Goal: Transaction & Acquisition: Book appointment/travel/reservation

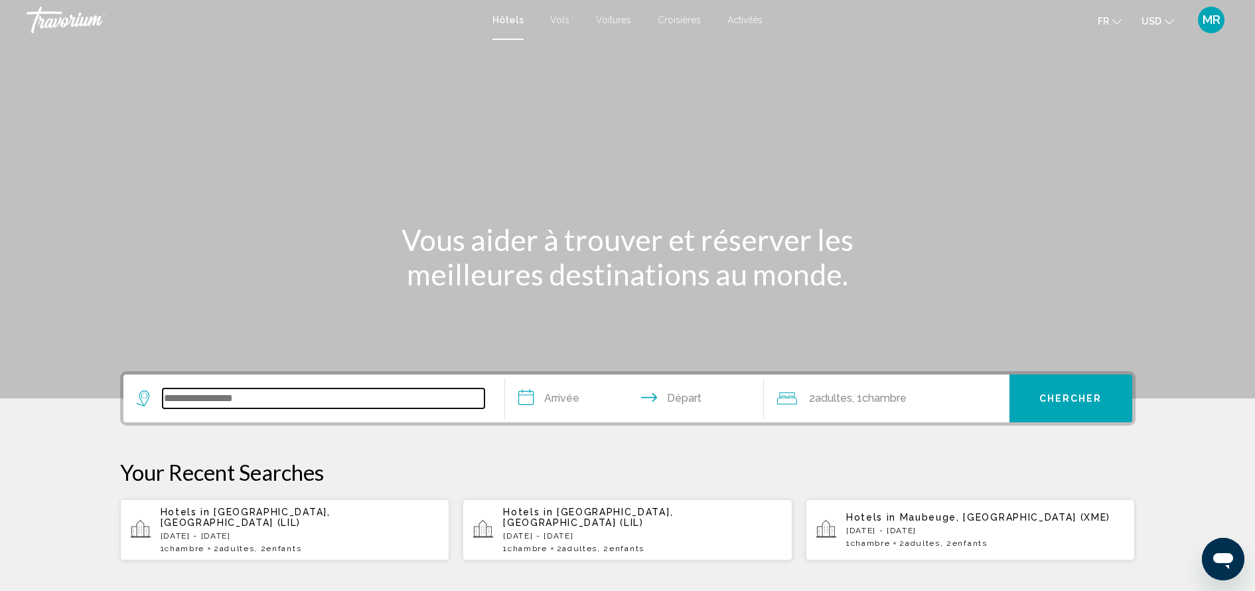
click at [232, 397] on input "Search widget" at bounding box center [324, 398] width 322 height 20
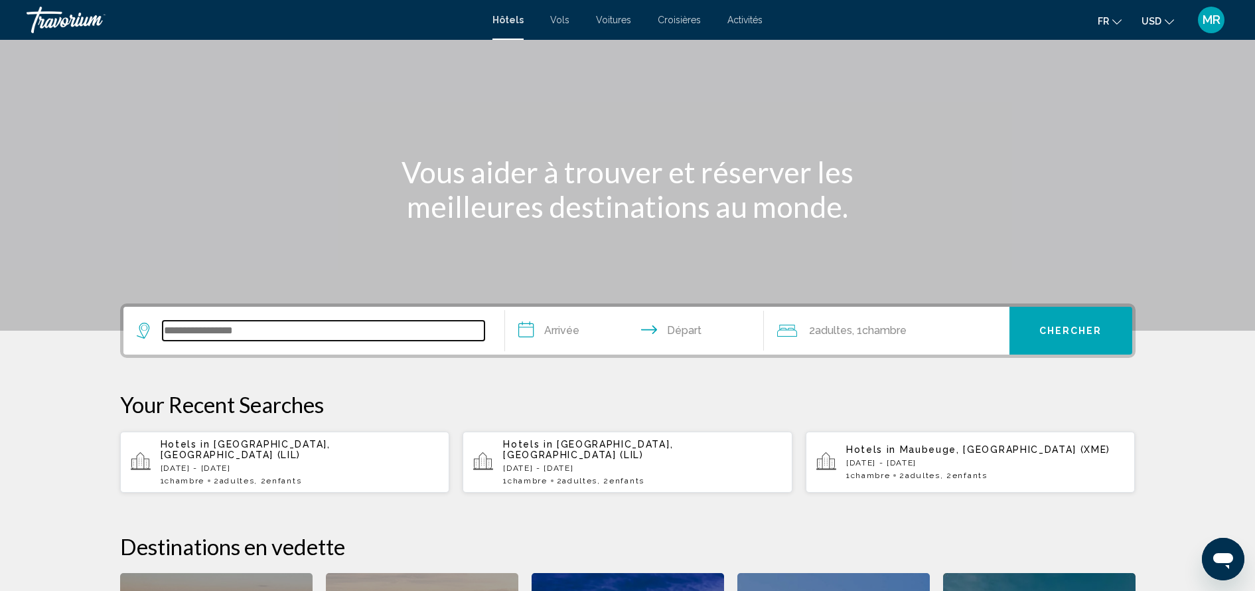
scroll to position [328, 0]
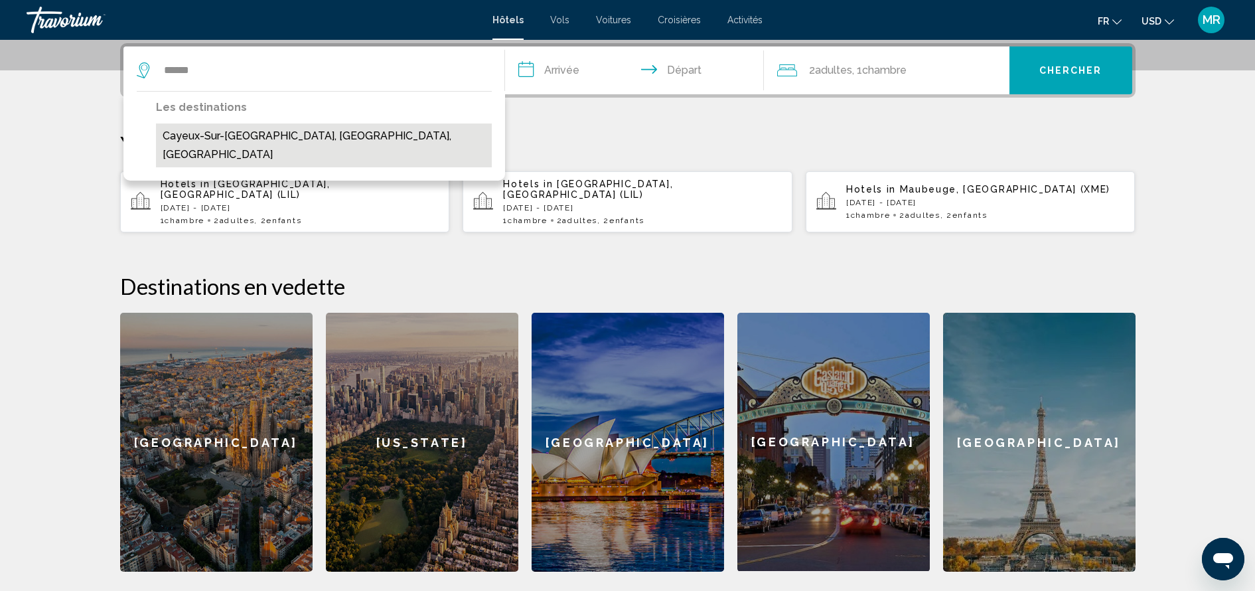
click at [279, 137] on button "Cayeux-Sur-[GEOGRAPHIC_DATA], [GEOGRAPHIC_DATA], [GEOGRAPHIC_DATA]" at bounding box center [324, 145] width 336 height 44
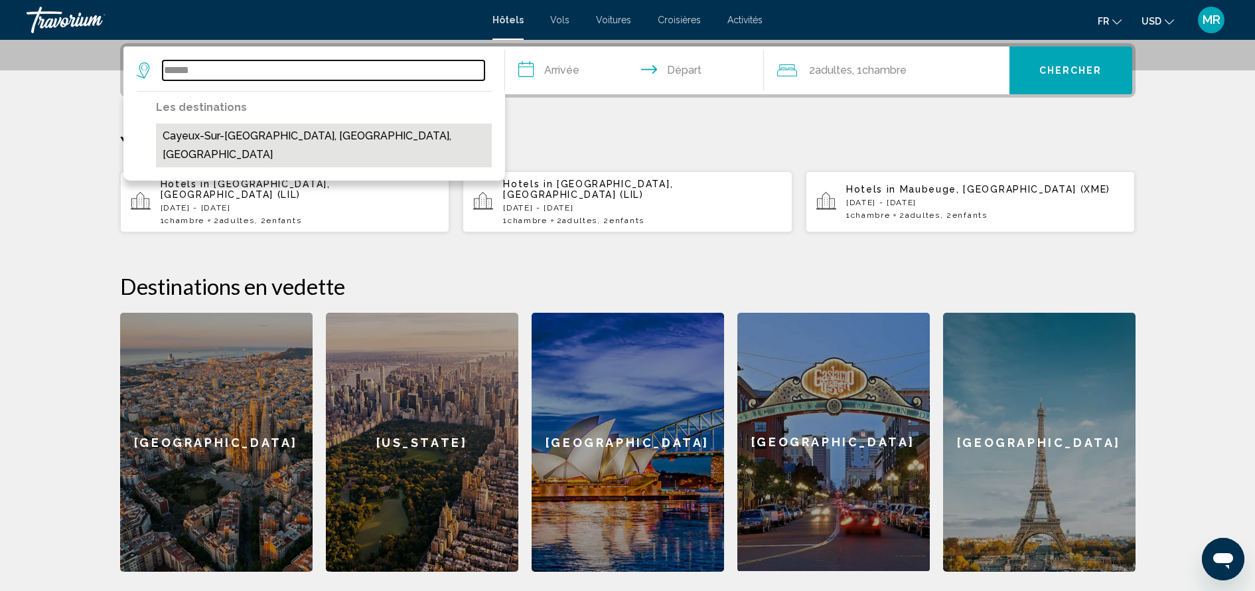
type input "**********"
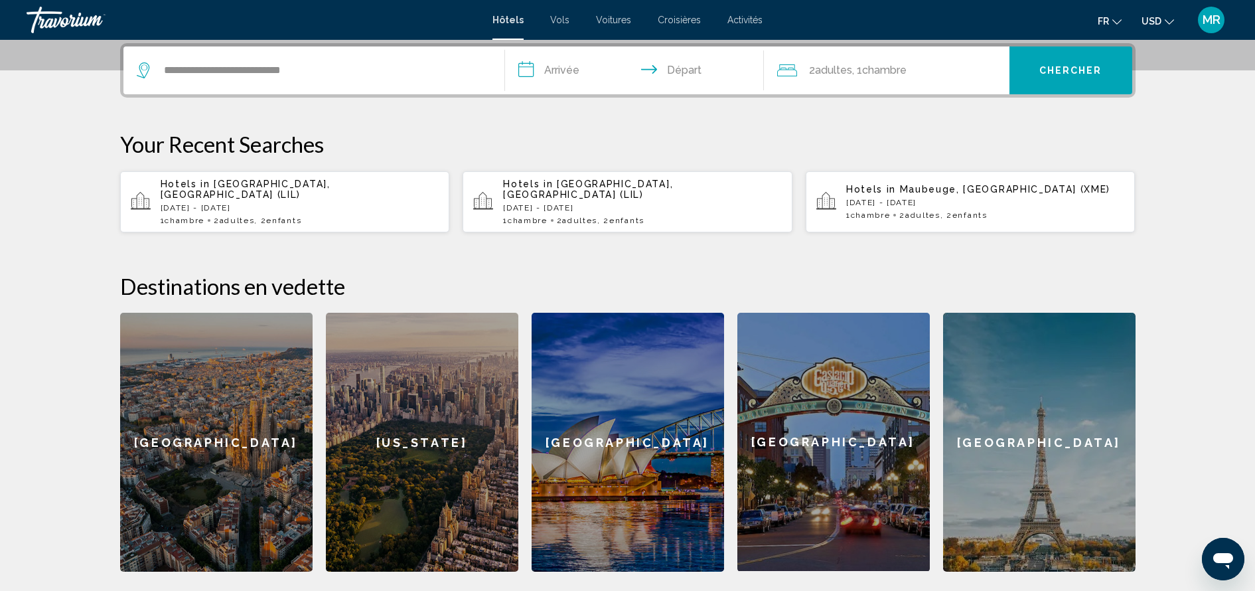
click at [573, 71] on input "**********" at bounding box center [637, 72] width 264 height 52
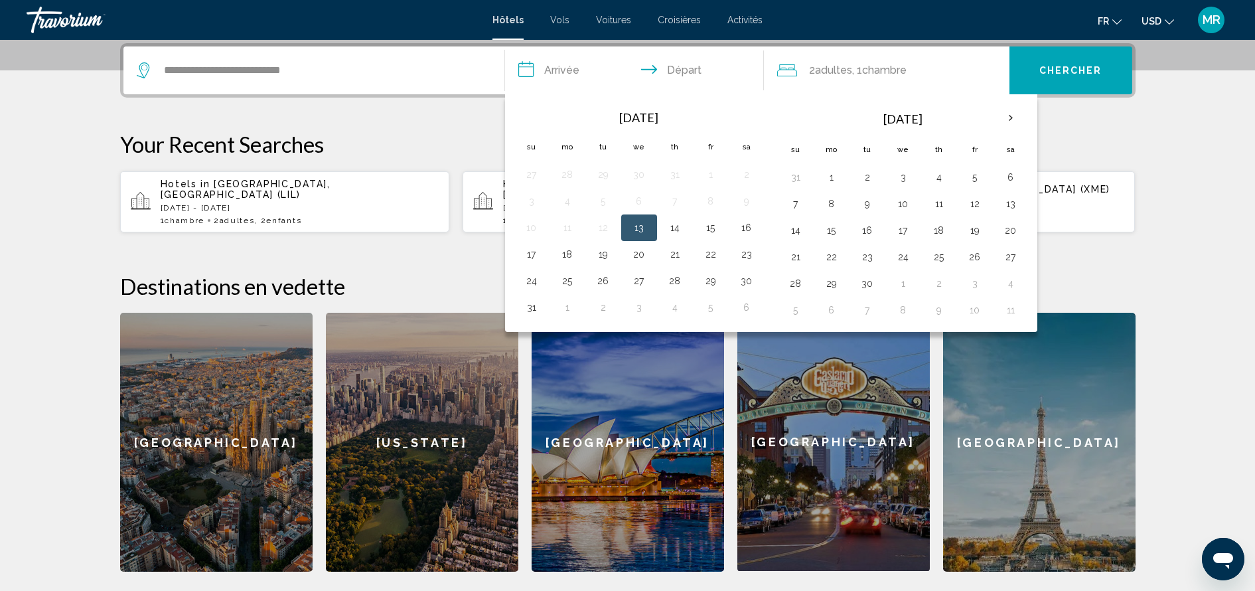
click at [634, 220] on button "13" at bounding box center [638, 227] width 21 height 19
click at [669, 226] on button "14" at bounding box center [674, 227] width 21 height 19
type input "**********"
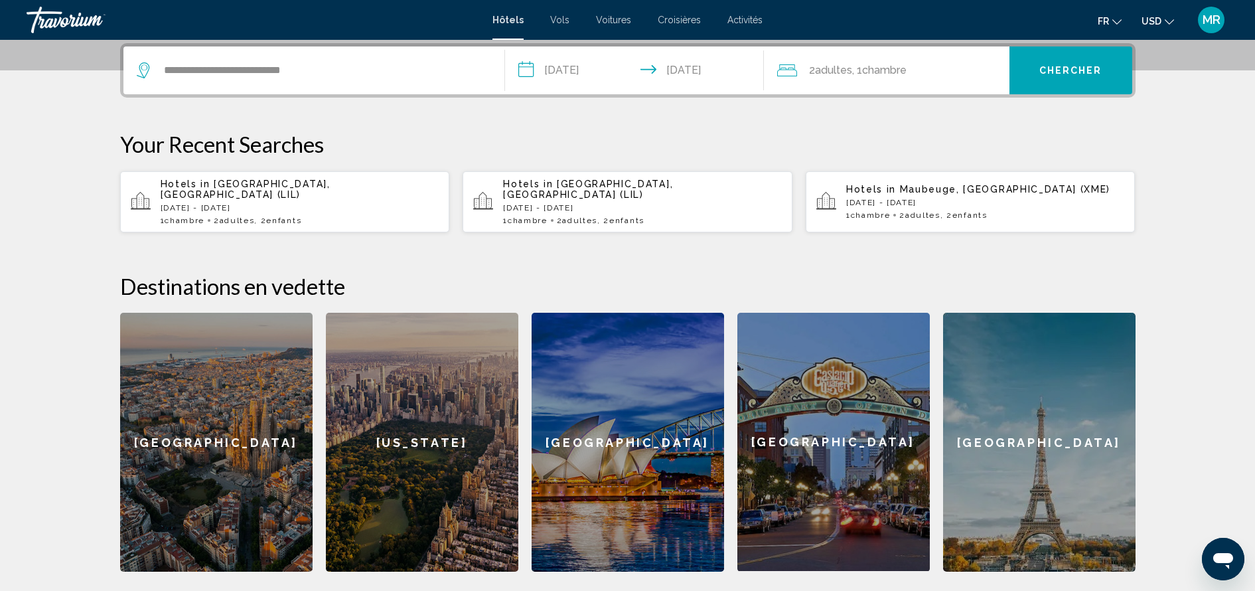
click at [894, 66] on span "Chambre" at bounding box center [884, 70] width 44 height 13
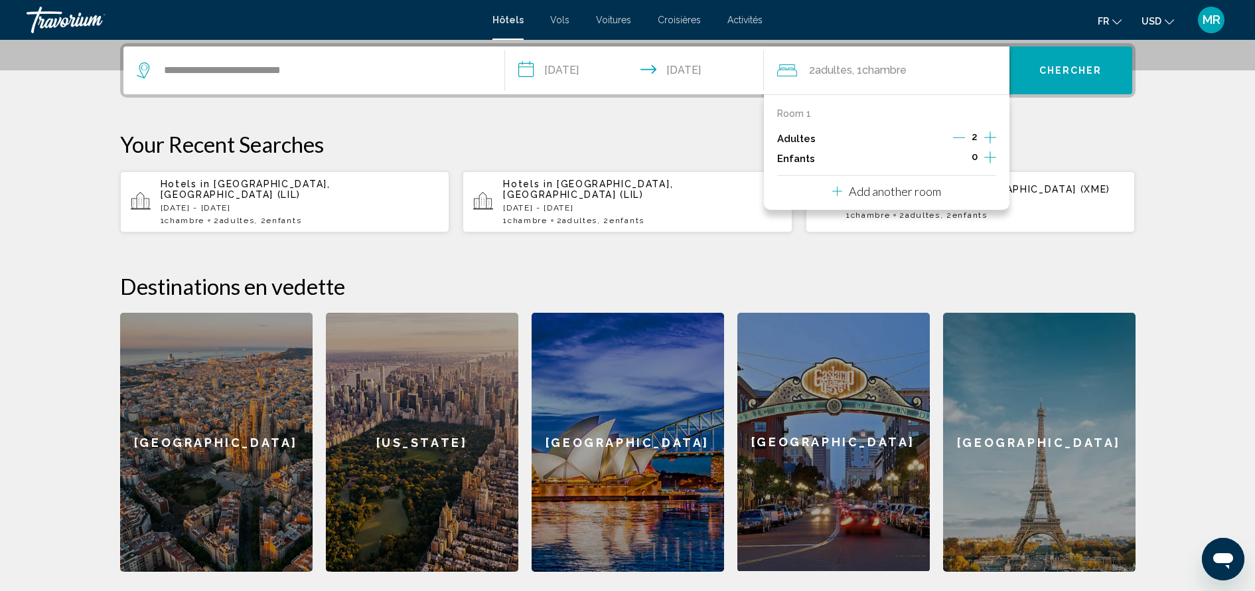
click at [989, 151] on icon "Increment children" at bounding box center [990, 157] width 12 height 16
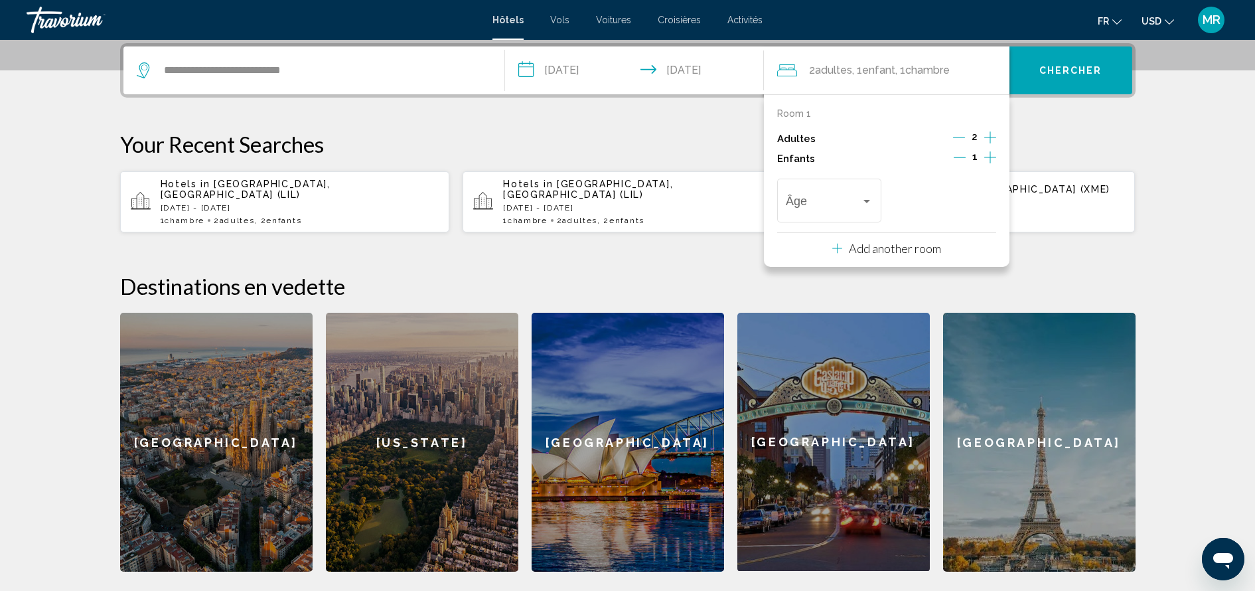
click at [989, 151] on icon "Increment children" at bounding box center [990, 157] width 12 height 16
click at [843, 197] on span "Travelers: 2 adults, 2 children" at bounding box center [823, 203] width 75 height 13
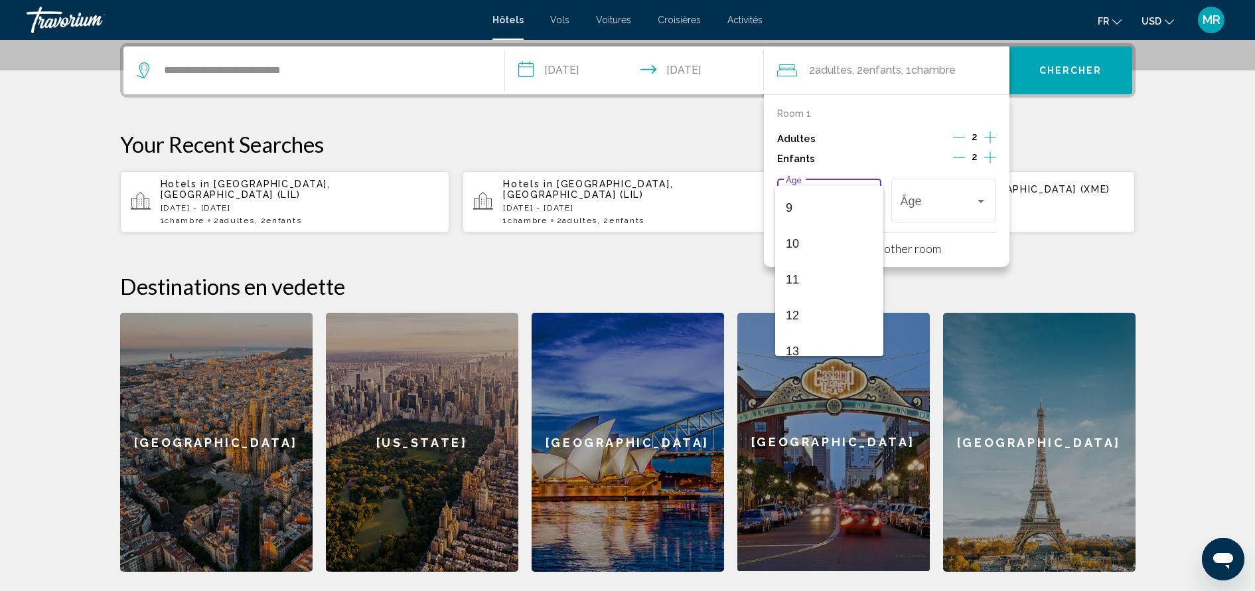
scroll to position [475, 0]
click at [827, 251] on span "15" at bounding box center [829, 266] width 87 height 36
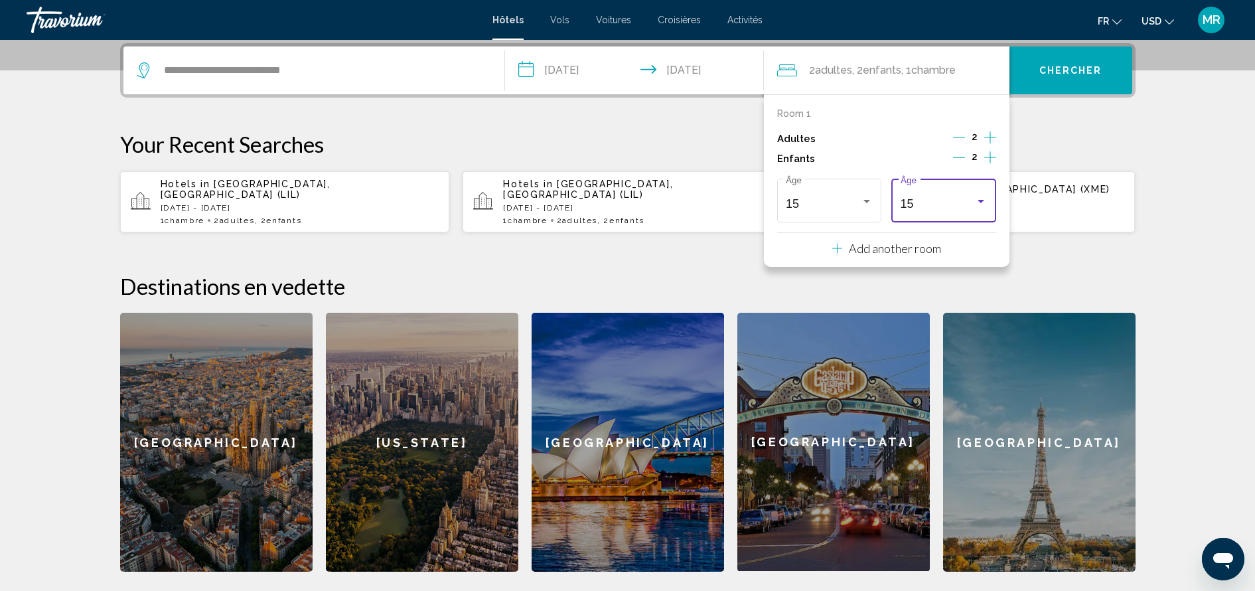
click at [934, 200] on div "15" at bounding box center [937, 203] width 75 height 13
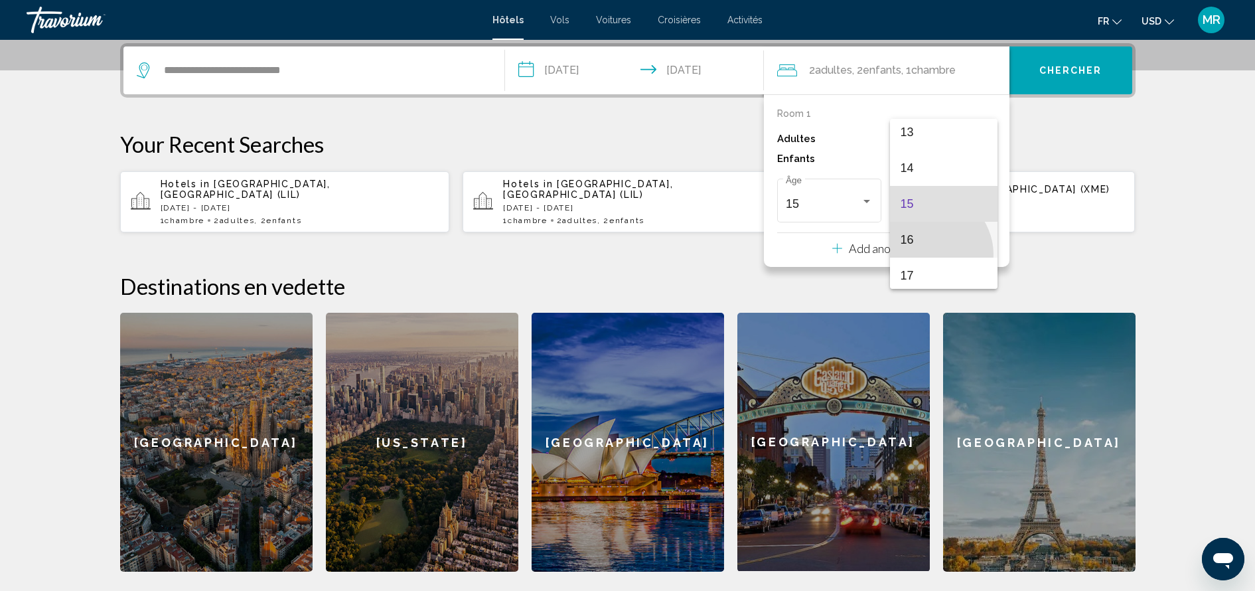
click at [929, 254] on span "16" at bounding box center [943, 240] width 87 height 36
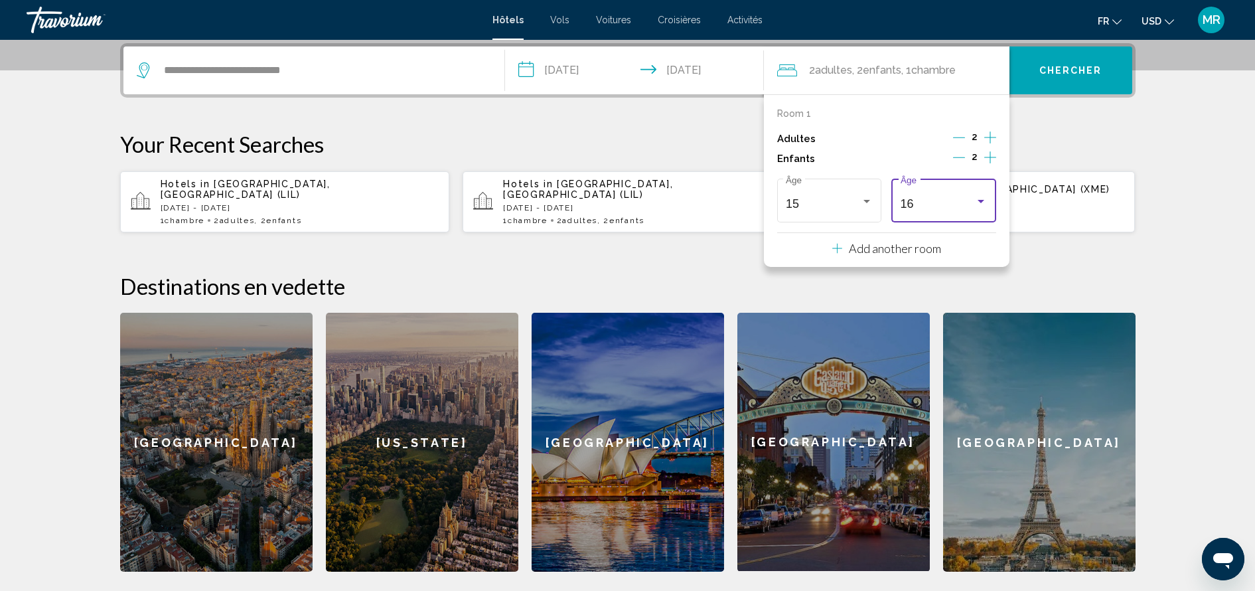
click at [938, 200] on div "16" at bounding box center [937, 203] width 75 height 13
click at [942, 178] on span "15" at bounding box center [943, 168] width 87 height 36
click at [1085, 64] on span "Chercher" at bounding box center [1070, 69] width 63 height 11
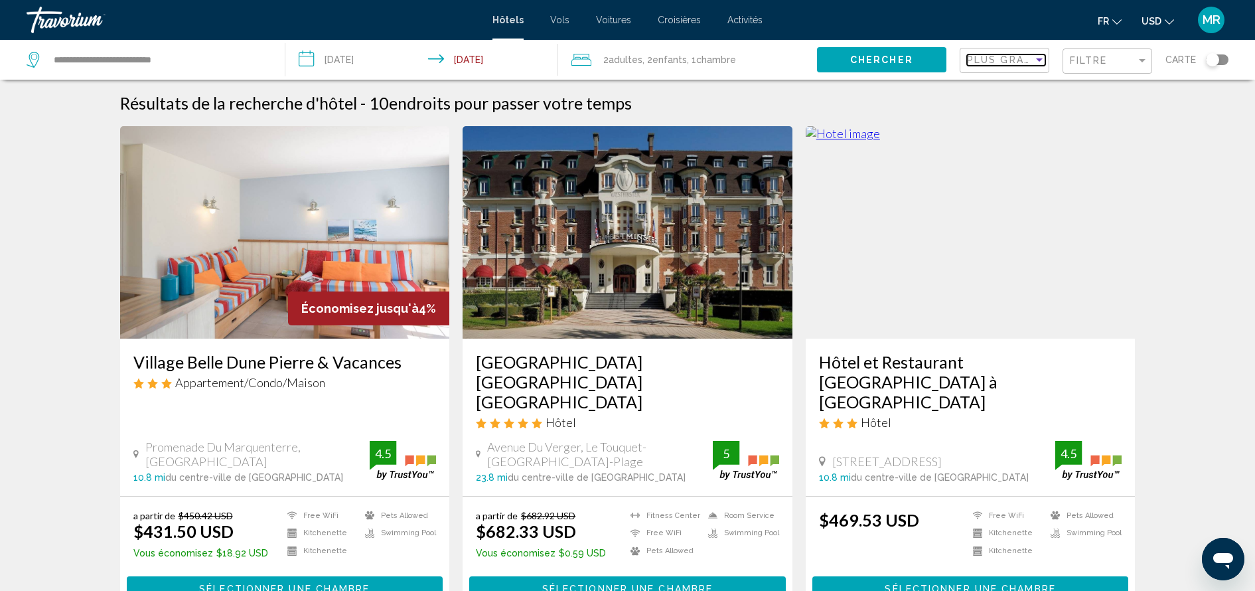
click at [1031, 65] on span "Plus grandes économies" at bounding box center [1046, 59] width 158 height 11
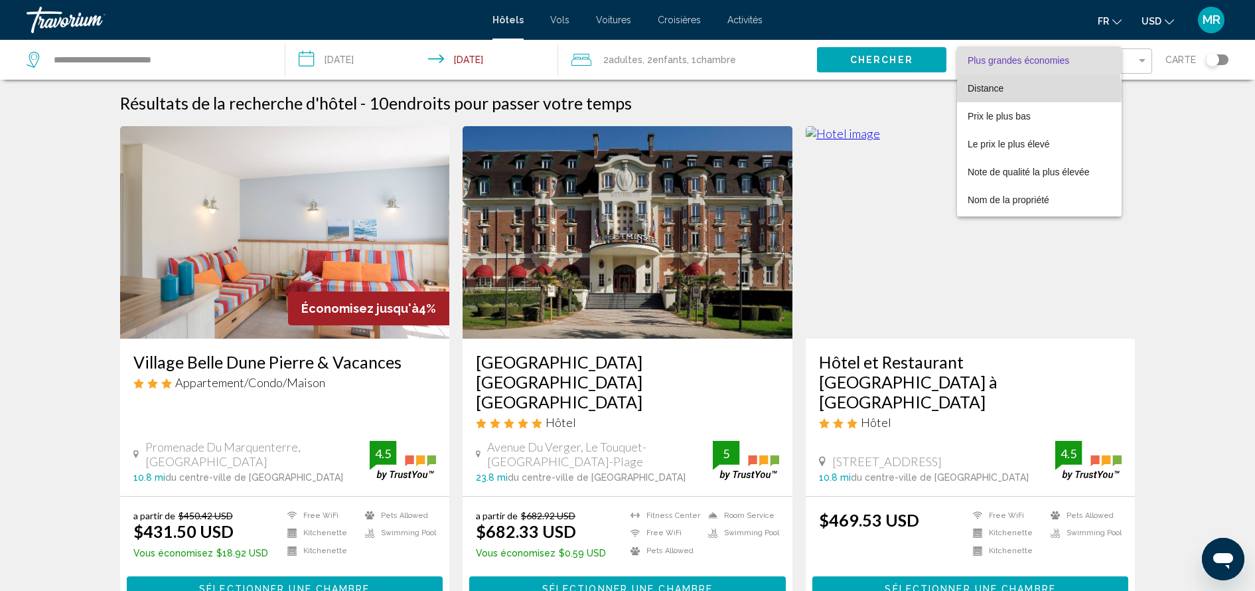
click at [1028, 92] on span "Distance" at bounding box center [1038, 88] width 143 height 28
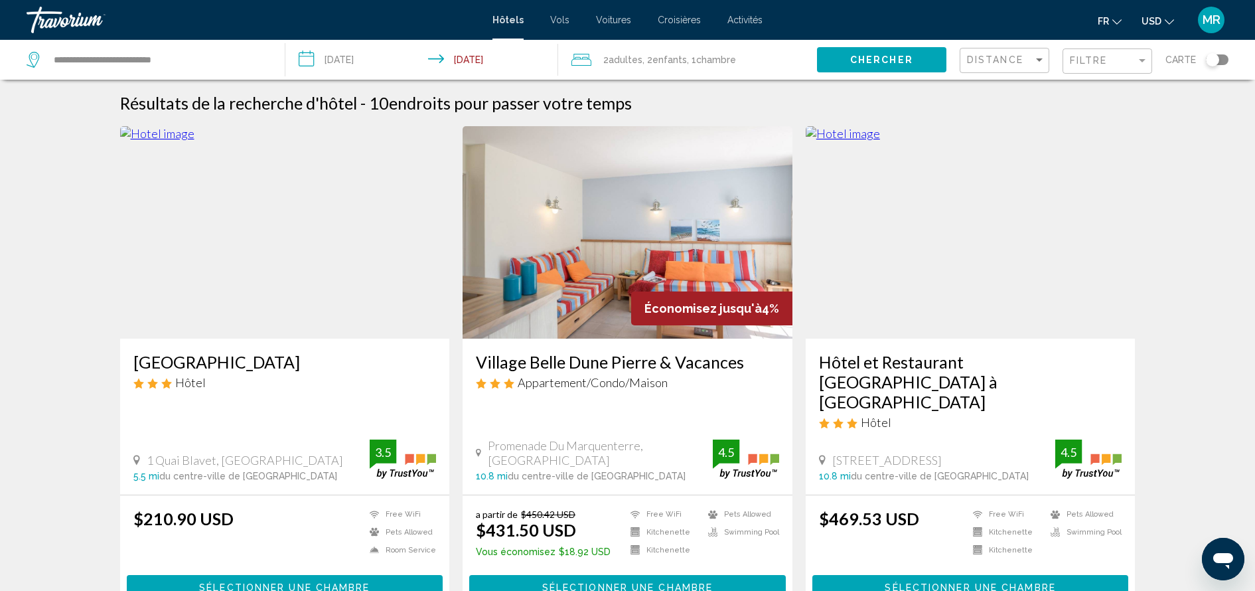
click at [208, 279] on img "Main content" at bounding box center [285, 232] width 330 height 212
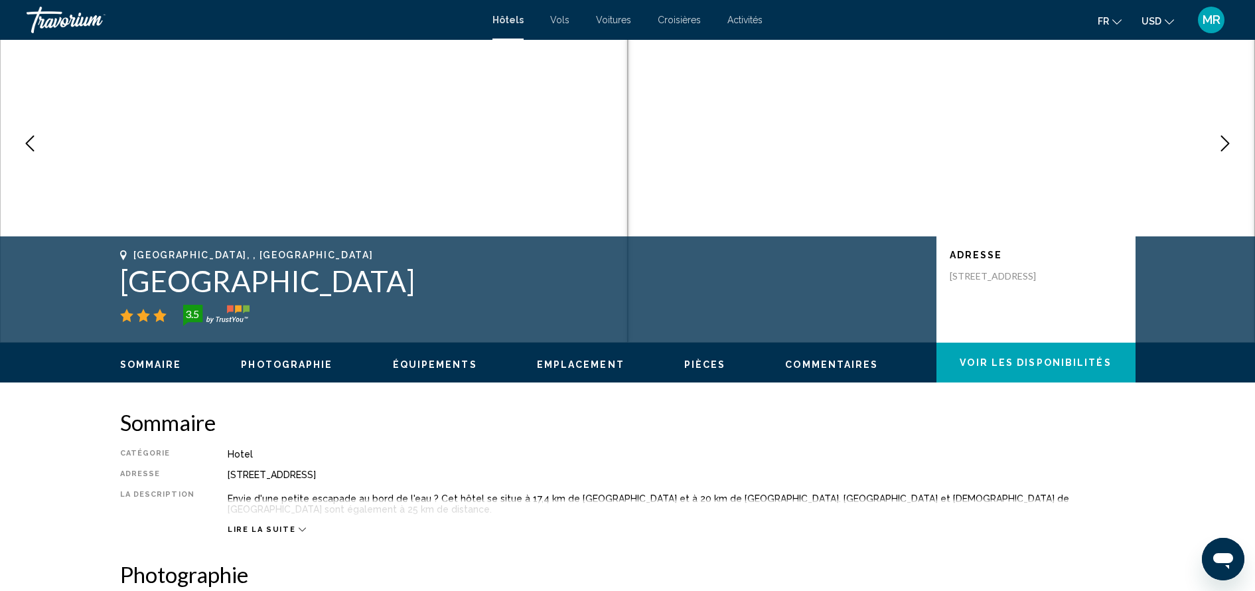
scroll to position [123, 0]
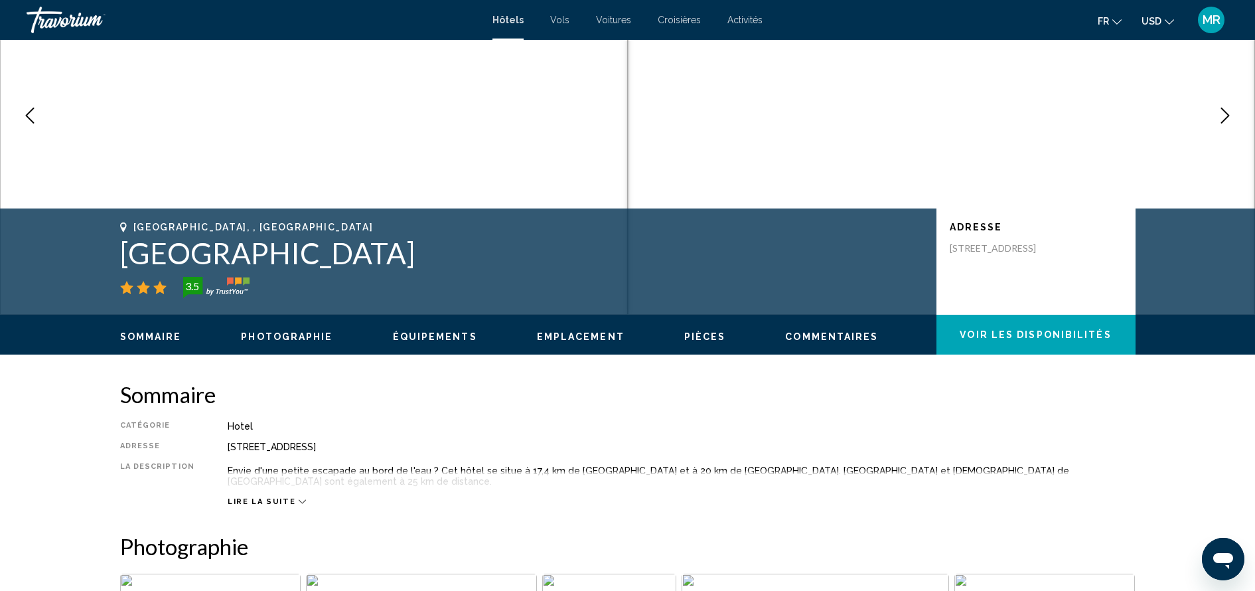
click at [419, 334] on span "Équipements" at bounding box center [435, 336] width 84 height 11
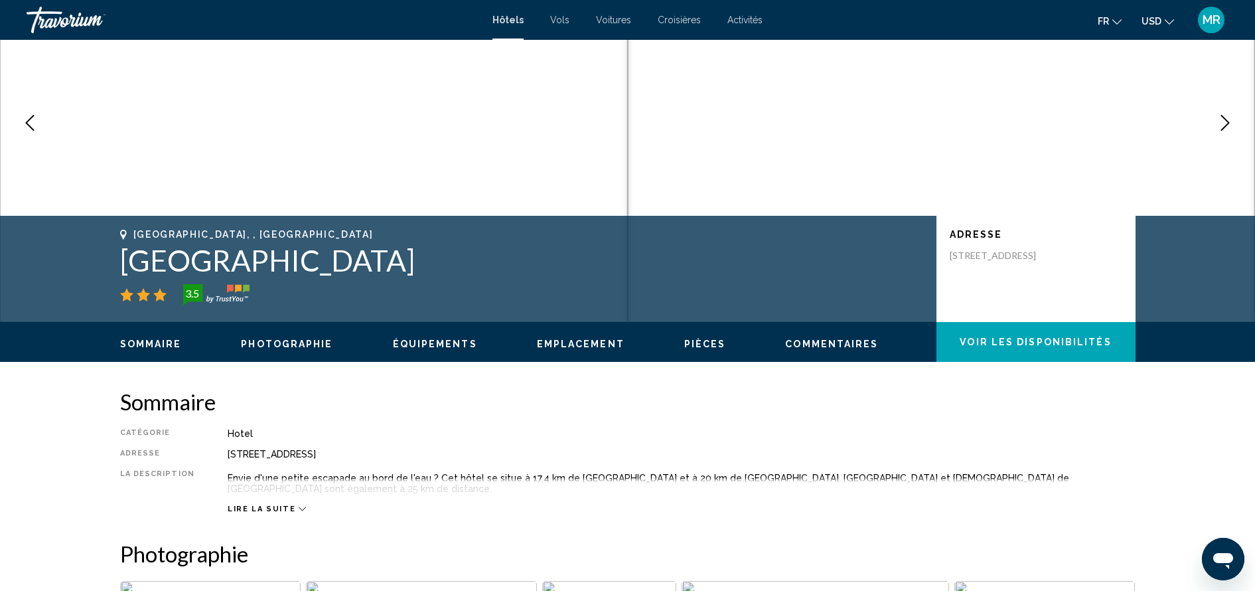
scroll to position [0, 0]
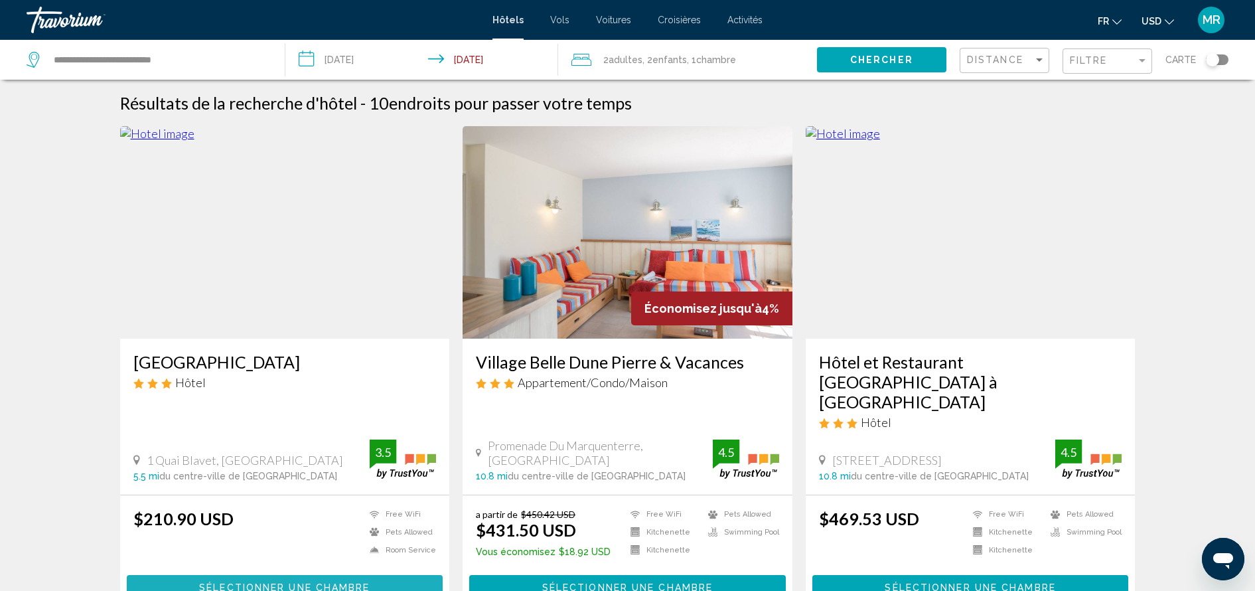
click at [332, 577] on button "Sélectionner une chambre" at bounding box center [285, 587] width 316 height 25
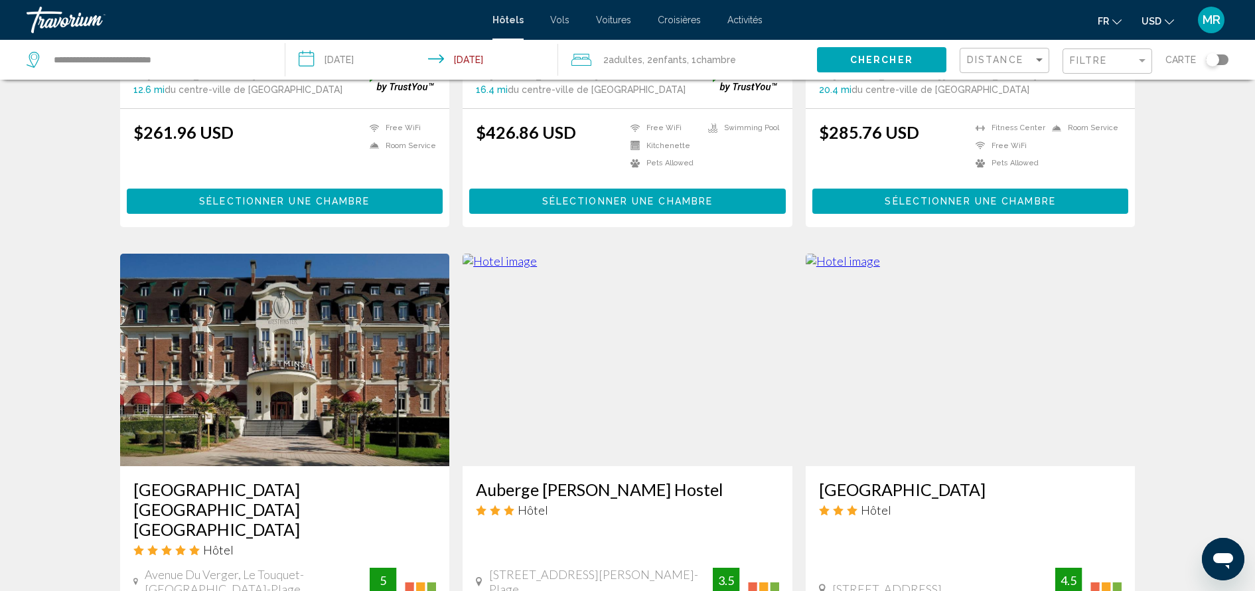
scroll to position [875, 0]
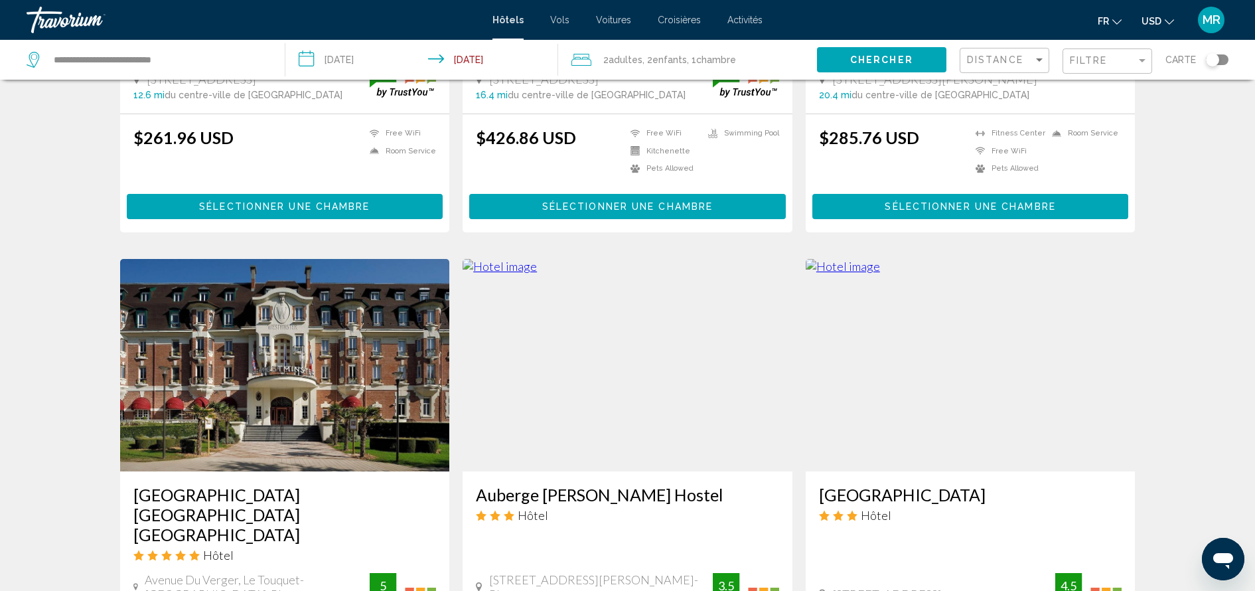
click at [964, 304] on img "Main content" at bounding box center [971, 365] width 330 height 212
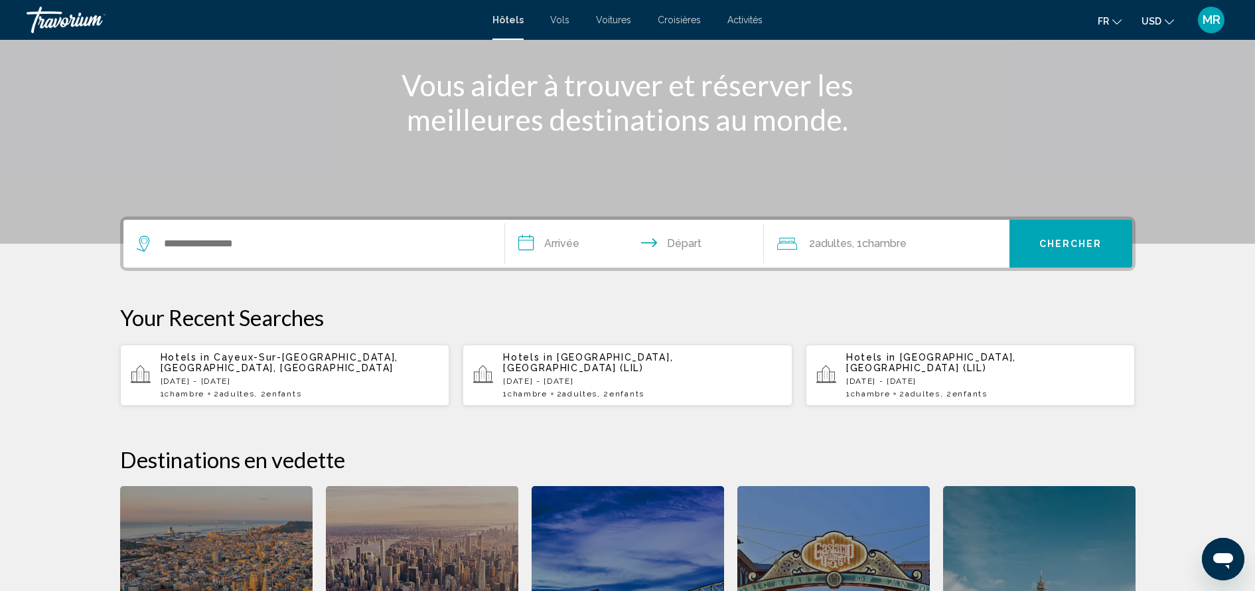
scroll to position [152, 0]
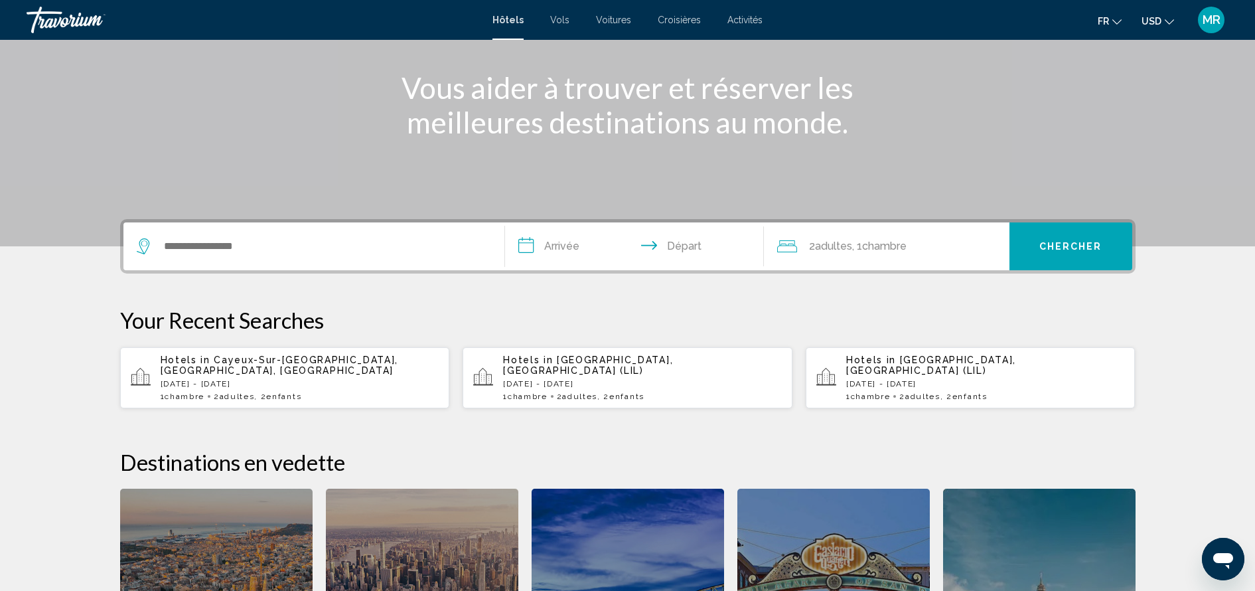
click at [341, 379] on p "[DATE] - [DATE]" at bounding box center [300, 383] width 279 height 9
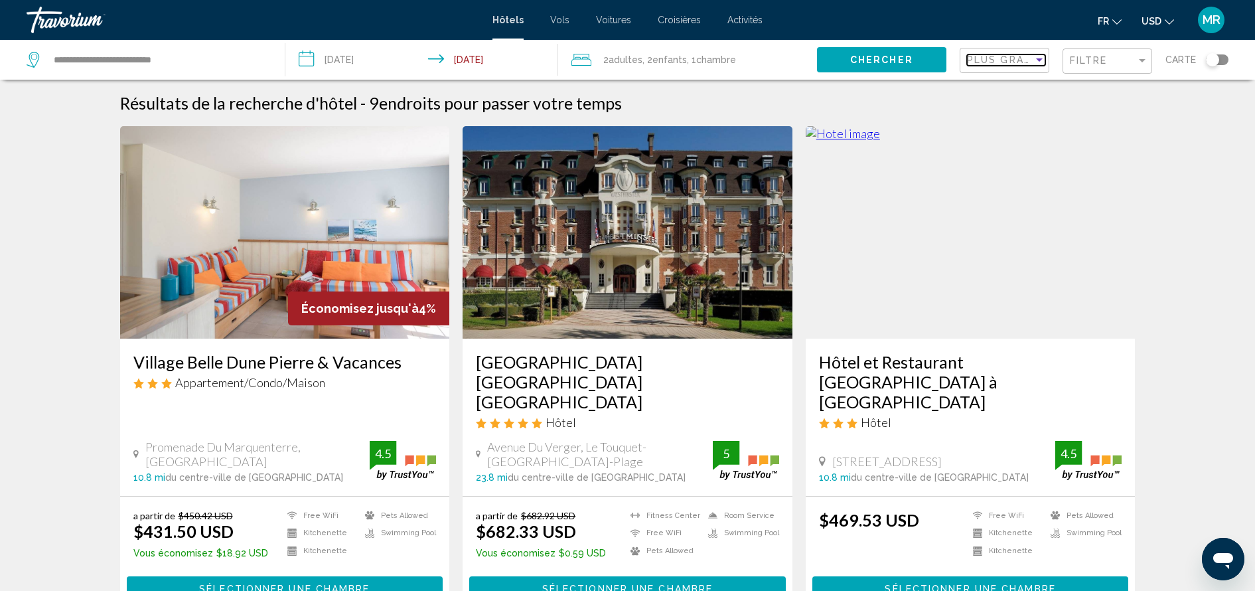
click at [1017, 58] on span "Plus grandes économies" at bounding box center [1046, 59] width 158 height 11
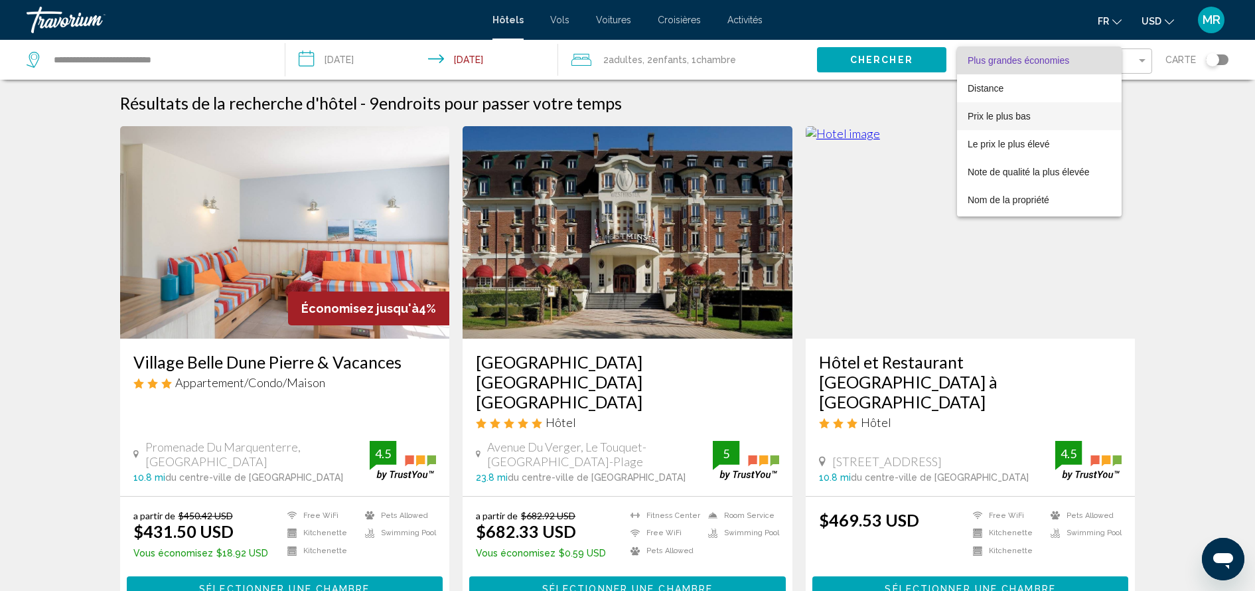
click at [1013, 108] on span "Prix le plus bas" at bounding box center [1038, 116] width 143 height 28
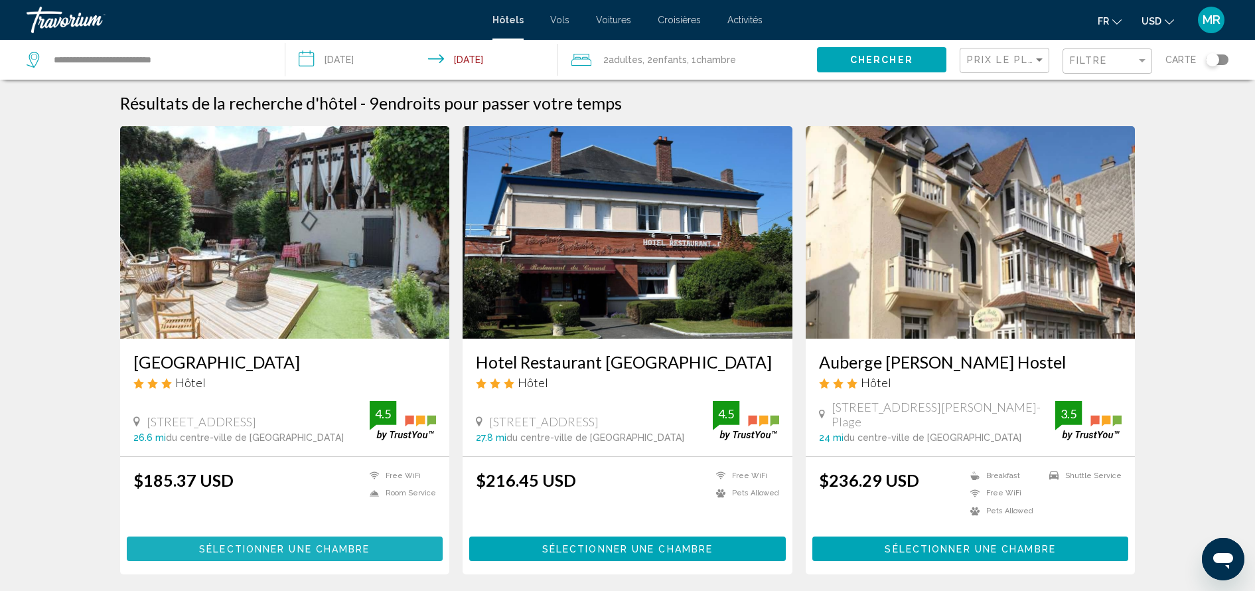
click at [336, 543] on span "Sélectionner une chambre" at bounding box center [284, 548] width 171 height 11
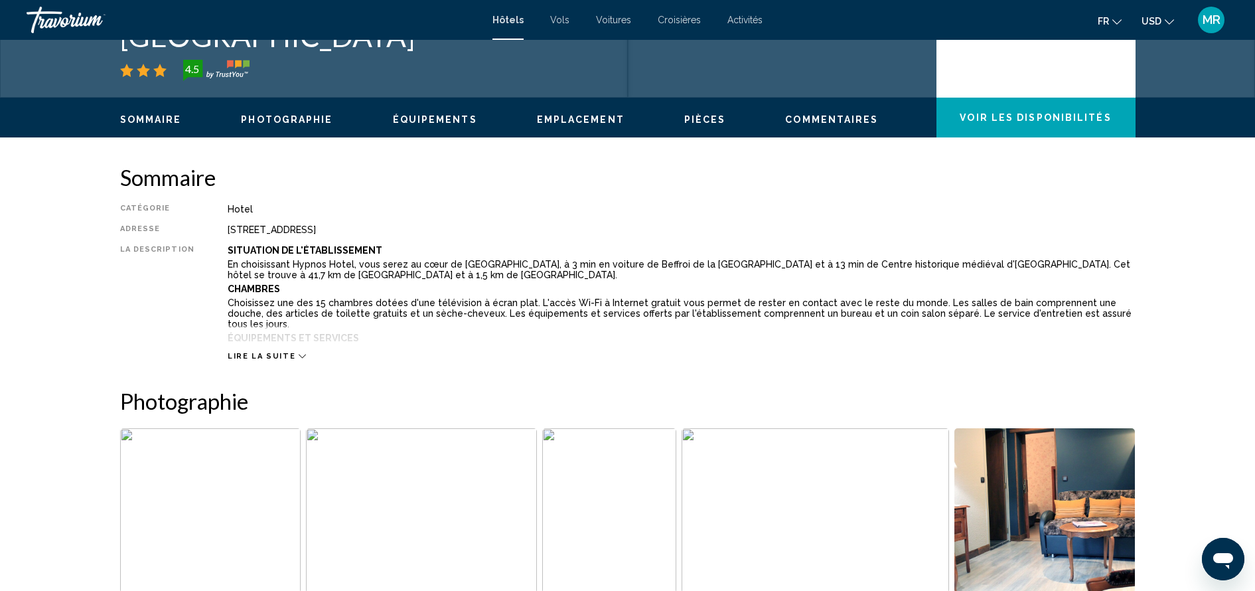
scroll to position [339, 0]
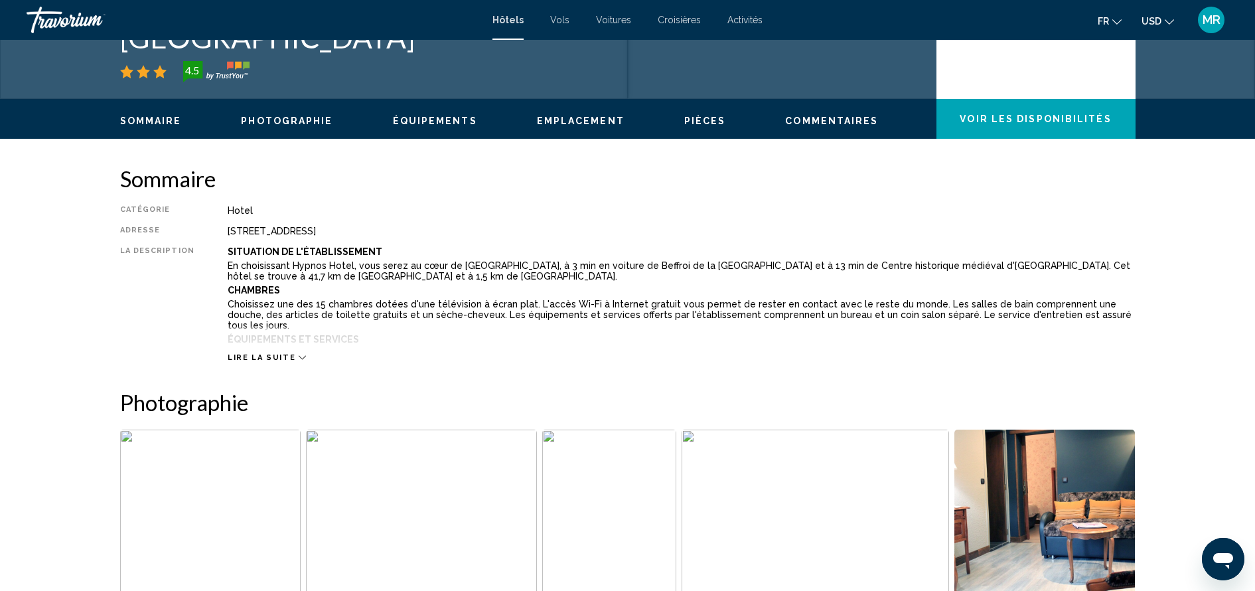
click at [278, 355] on span "Lire la suite" at bounding box center [262, 357] width 68 height 9
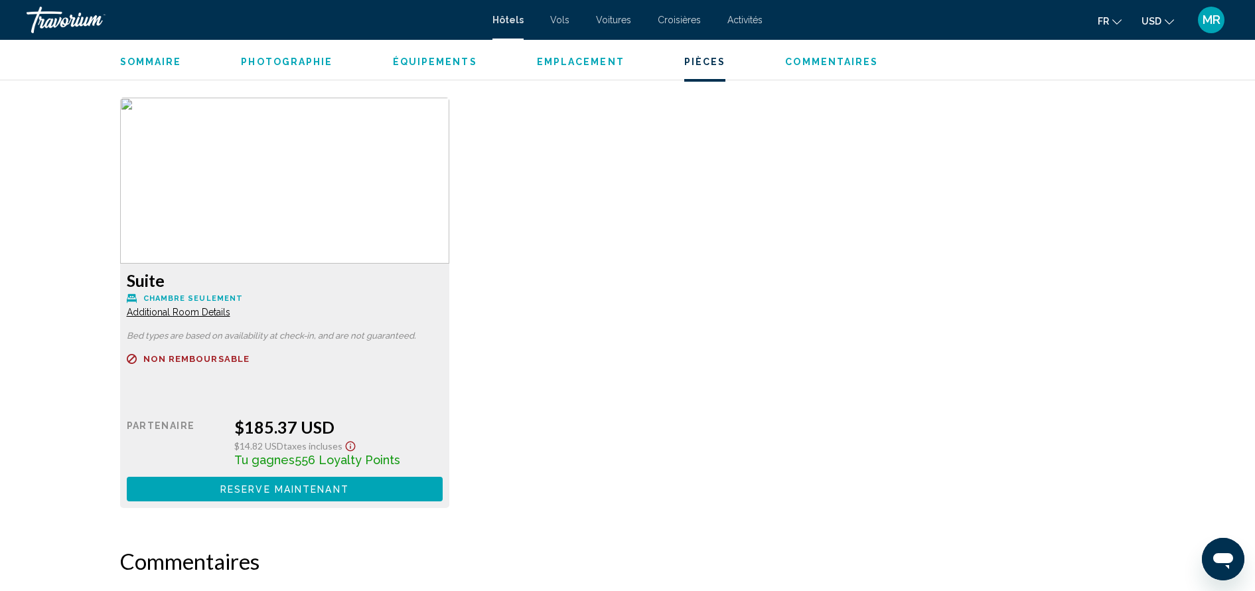
scroll to position [1894, 0]
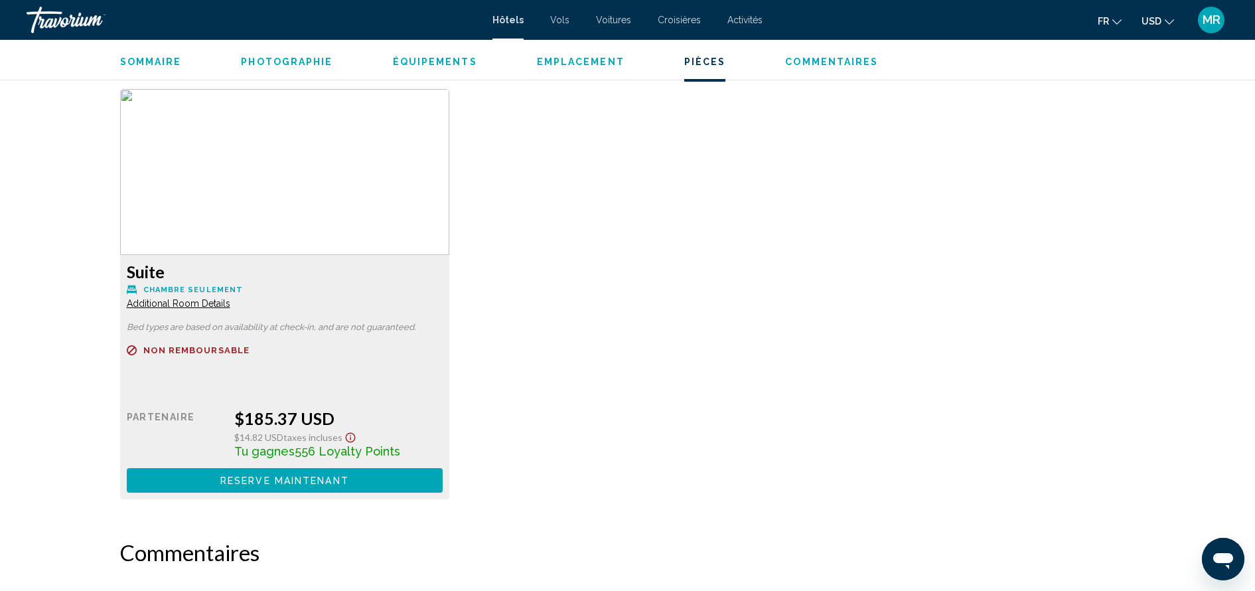
click at [213, 298] on span "Additional Room Details" at bounding box center [179, 303] width 104 height 11
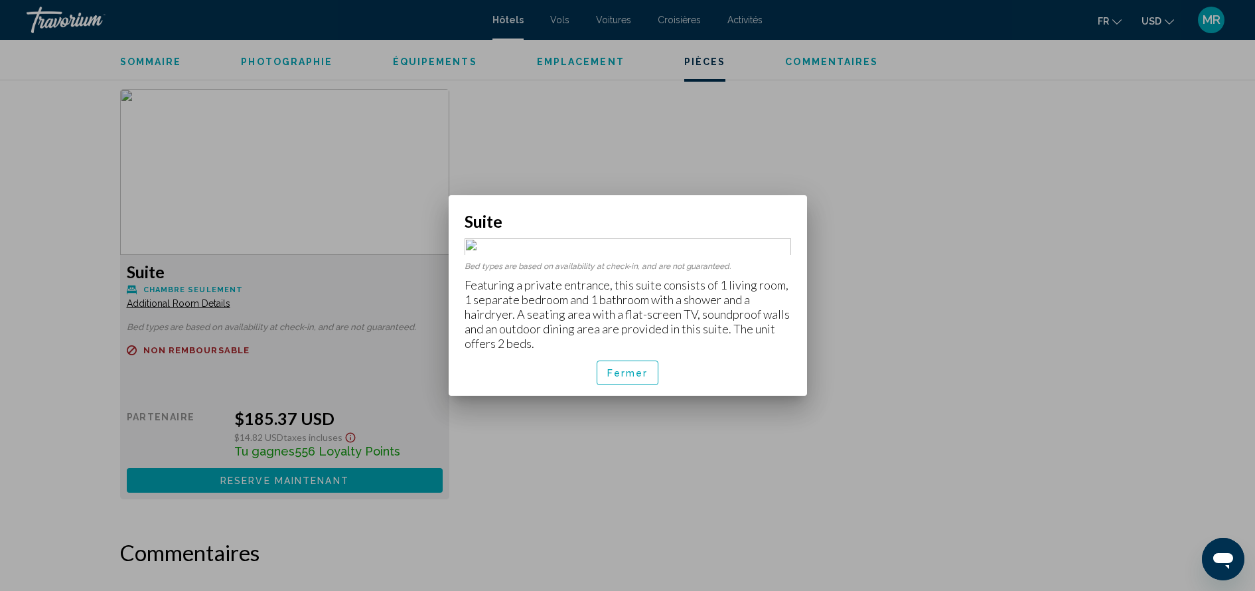
scroll to position [0, 0]
click at [636, 378] on span "Fermer" at bounding box center [627, 373] width 41 height 11
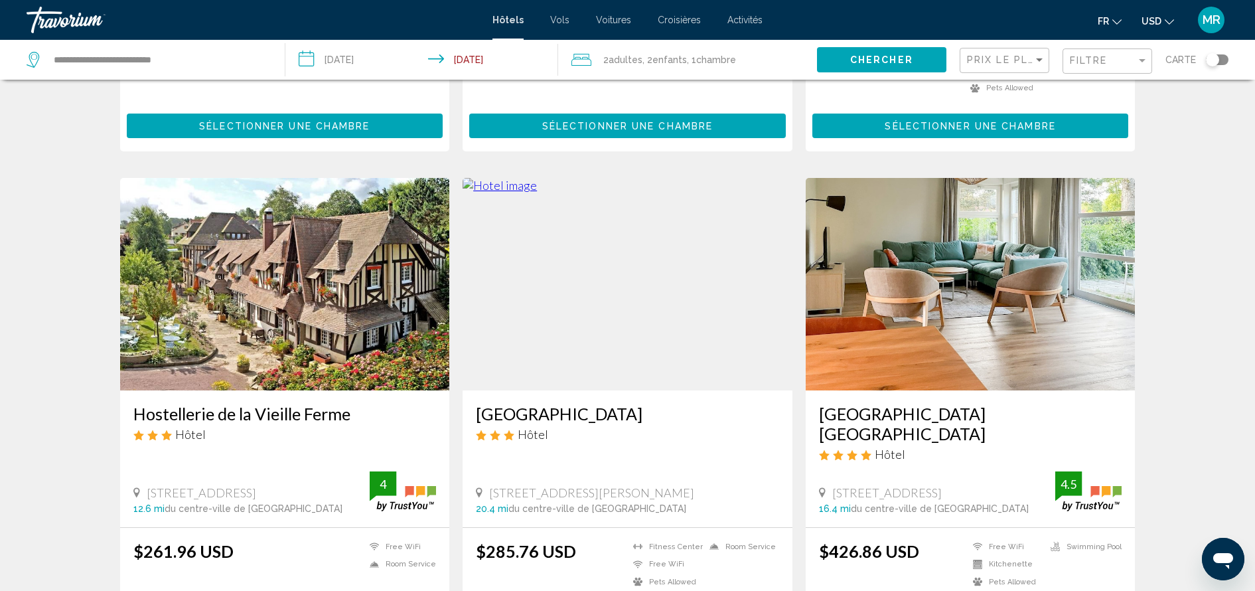
scroll to position [421, 0]
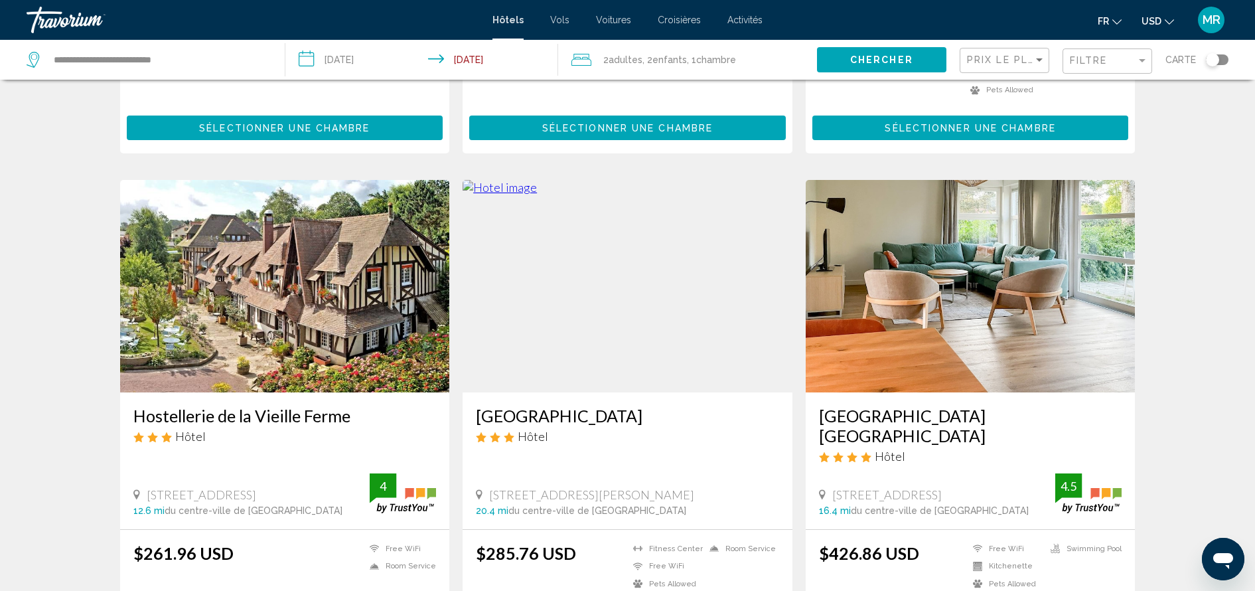
click at [341, 416] on h3 "Hostellerie de la Vieille Ferme" at bounding box center [284, 415] width 303 height 20
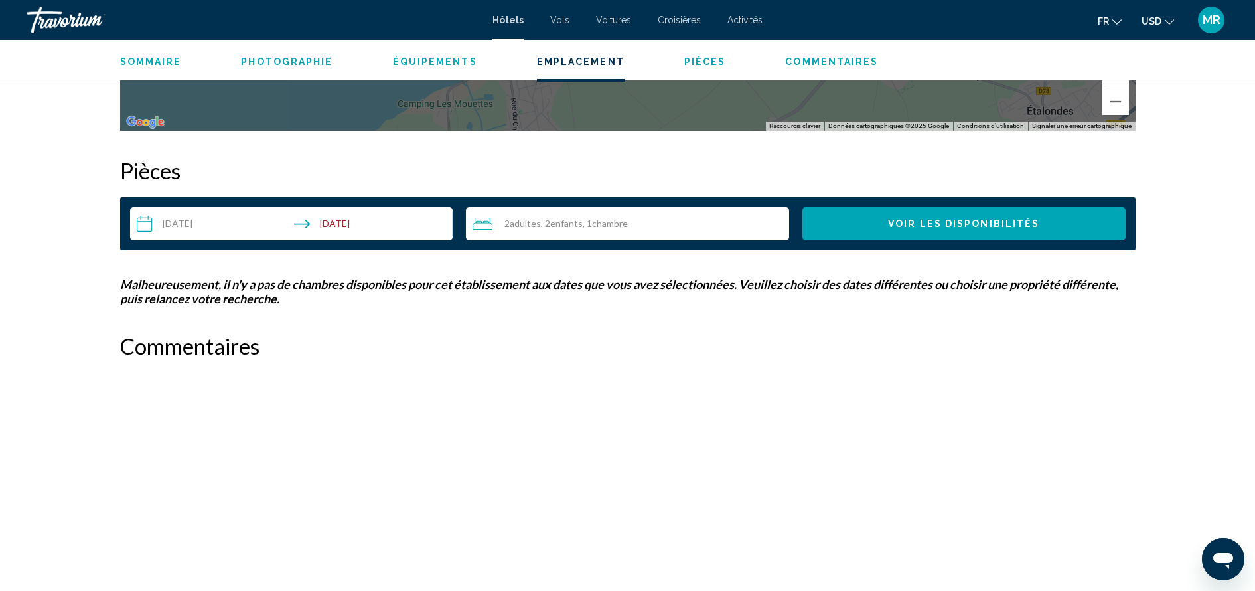
scroll to position [1607, 0]
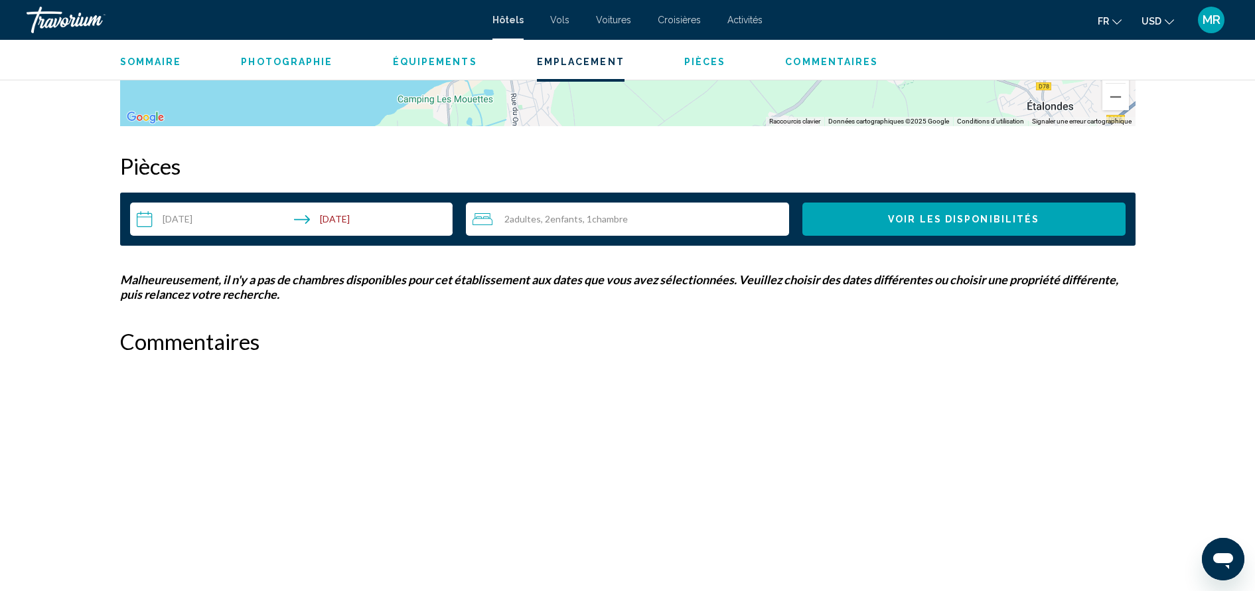
click at [266, 220] on input "**********" at bounding box center [294, 220] width 328 height 37
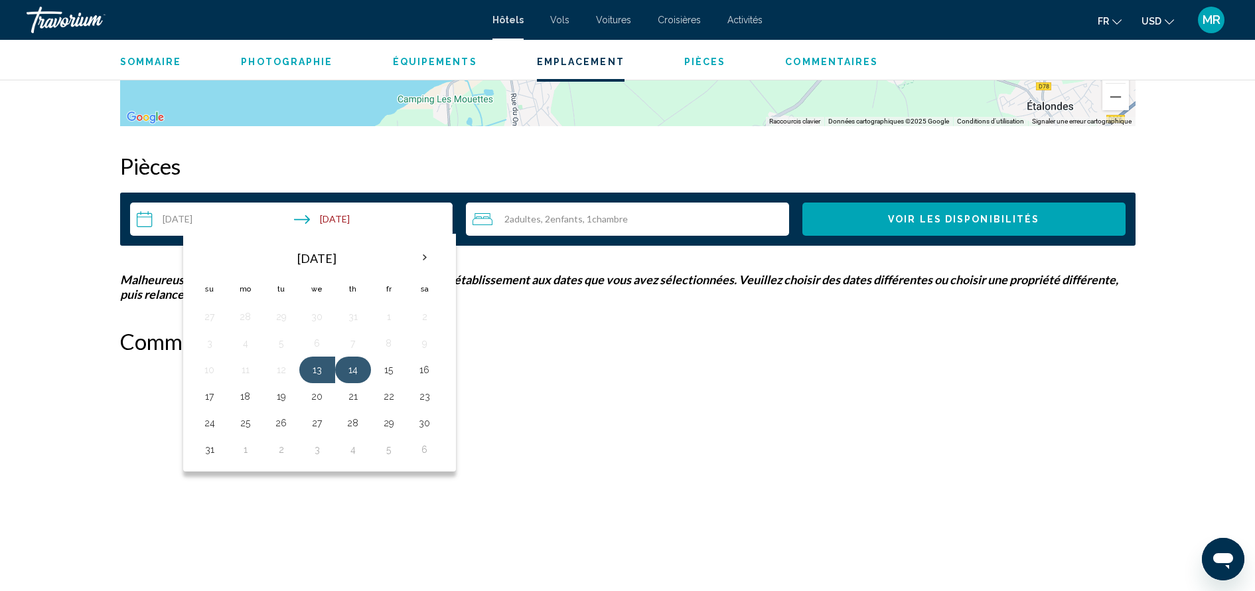
click at [348, 367] on button "14" at bounding box center [352, 369] width 21 height 19
click at [378, 367] on button "15" at bounding box center [388, 369] width 21 height 19
type input "**********"
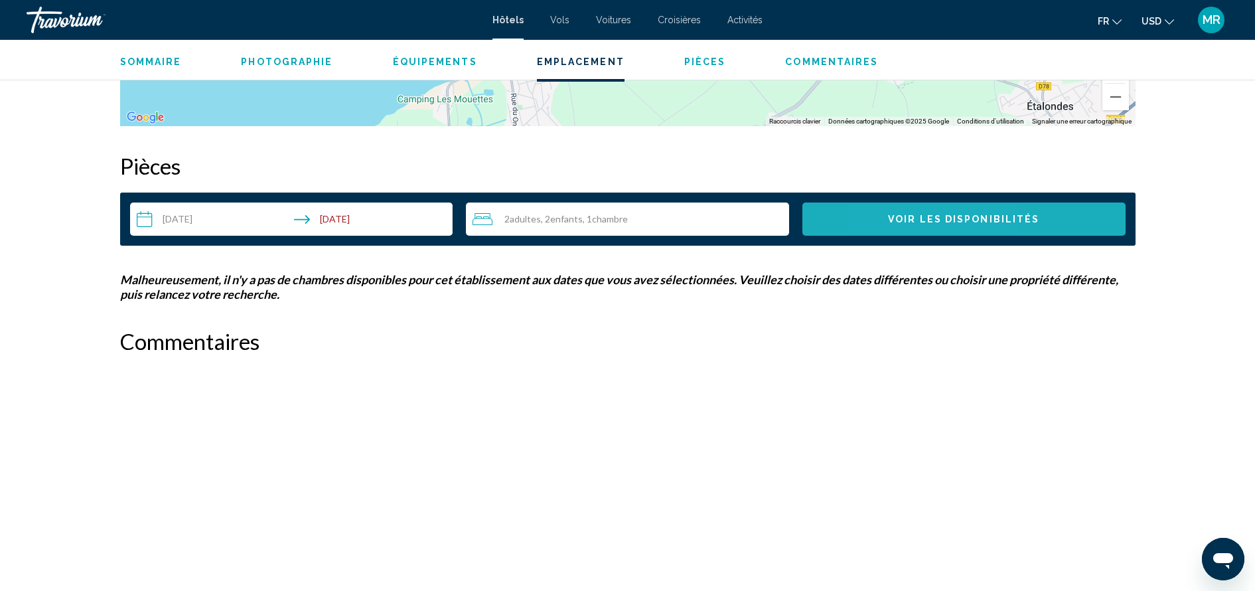
click at [902, 217] on span "Voir les disponibilités" at bounding box center [963, 219] width 151 height 11
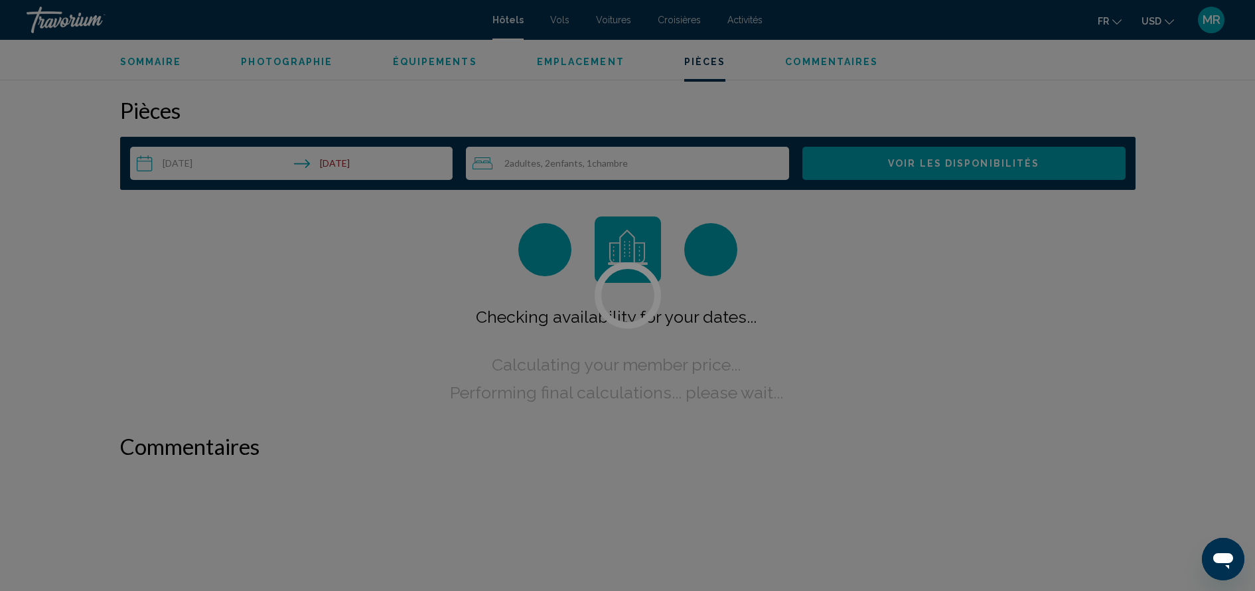
scroll to position [1680, 0]
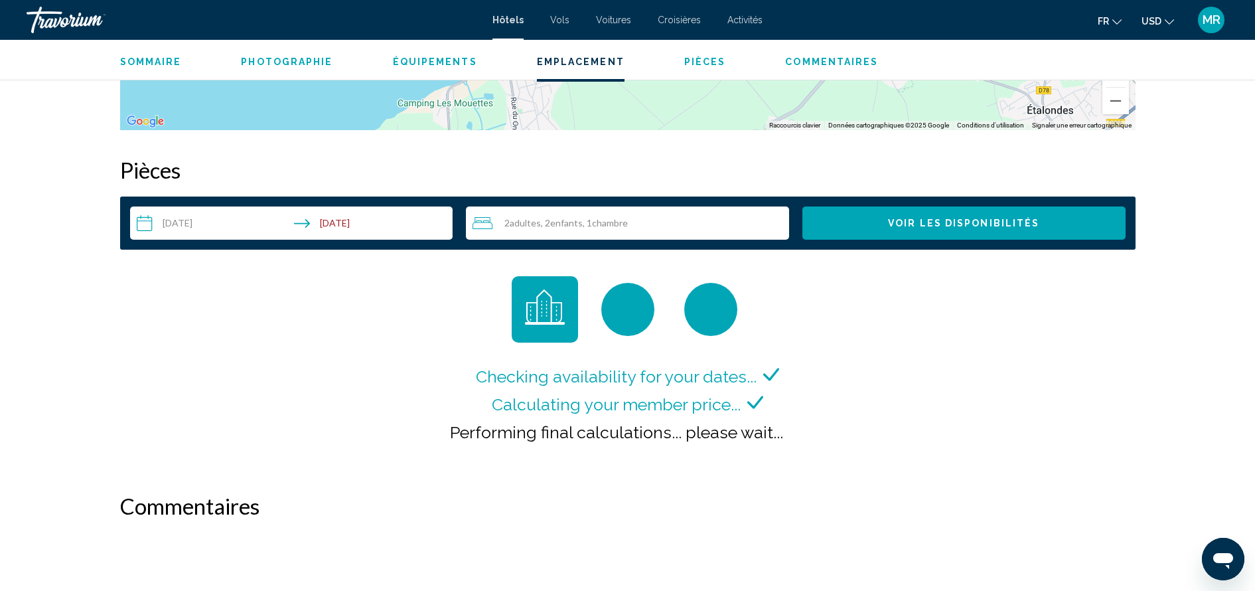
scroll to position [1602, 0]
